Goal: Navigation & Orientation: Find specific page/section

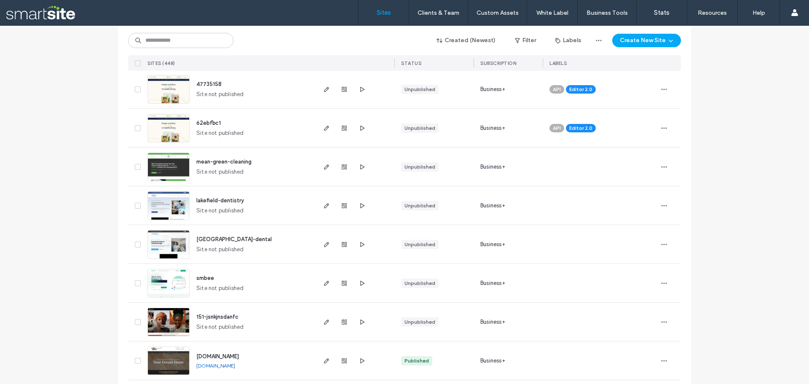
scroll to position [1306, 0]
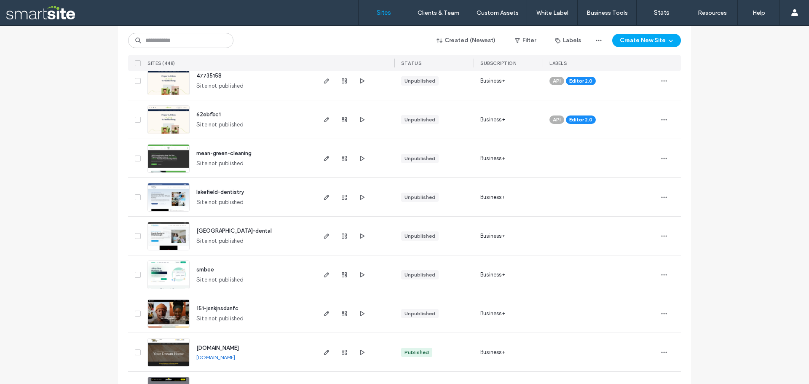
click at [67, 69] on div "Site List Start with a template Get a head start with AI Collect content first …" at bounding box center [404, 258] width 809 height 3077
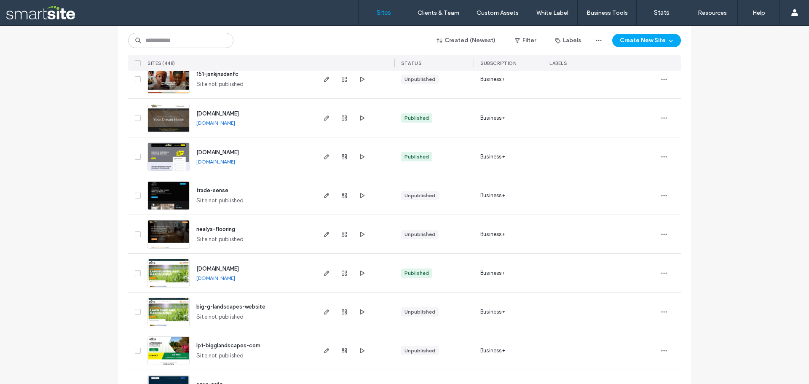
scroll to position [1559, 0]
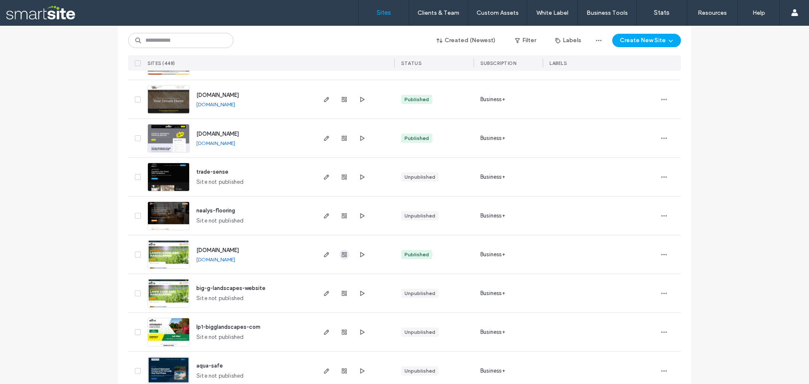
click at [342, 253] on use "button" at bounding box center [344, 254] width 5 height 5
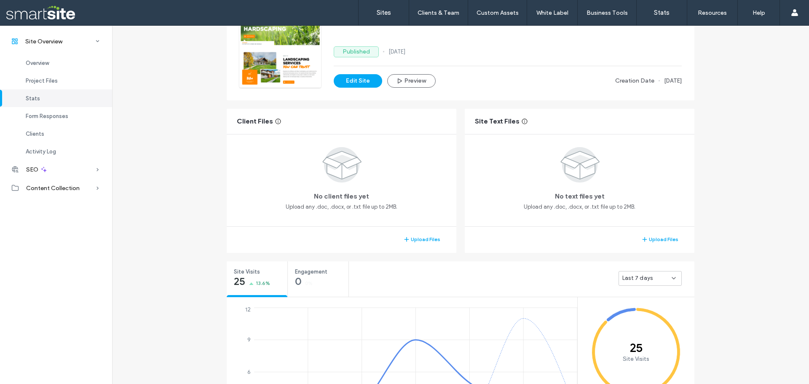
scroll to position [84, 0]
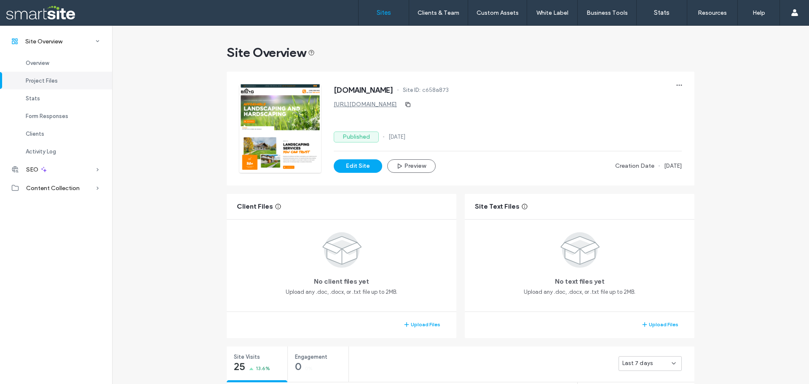
click at [386, 10] on label "Sites" at bounding box center [384, 13] width 14 height 8
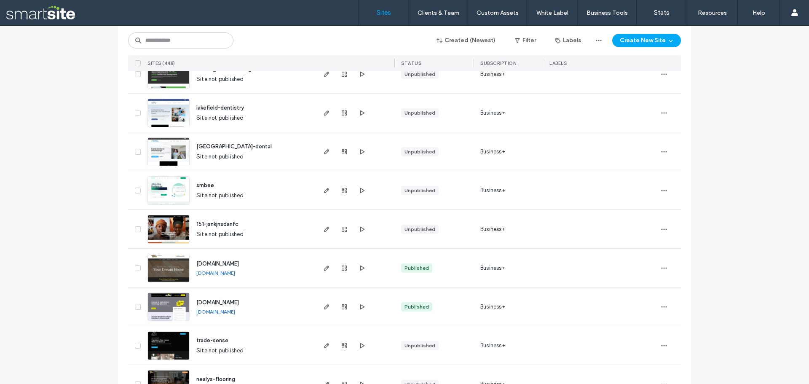
scroll to position [1601, 0]
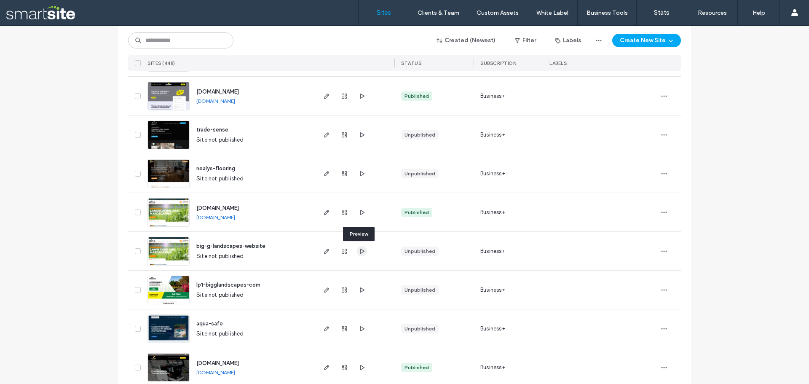
click at [361, 249] on icon "button" at bounding box center [361, 251] width 7 height 7
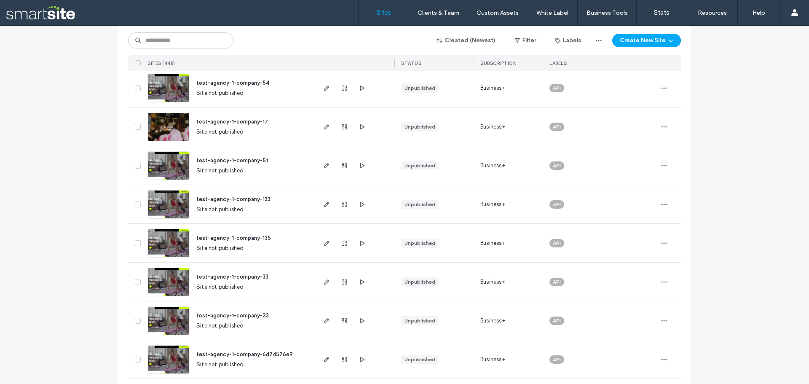
scroll to position [0, 0]
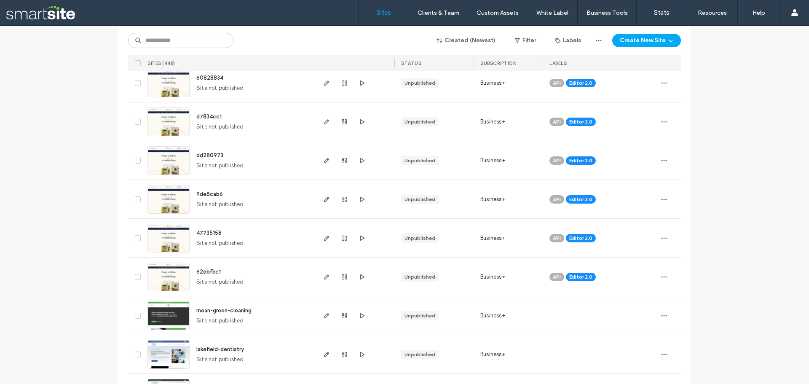
scroll to position [1264, 0]
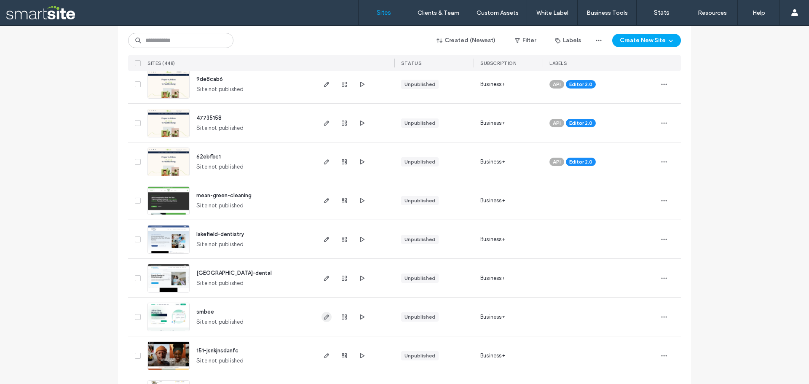
click at [326, 315] on icon "button" at bounding box center [326, 316] width 7 height 7
